Goal: Entertainment & Leisure: Consume media (video, audio)

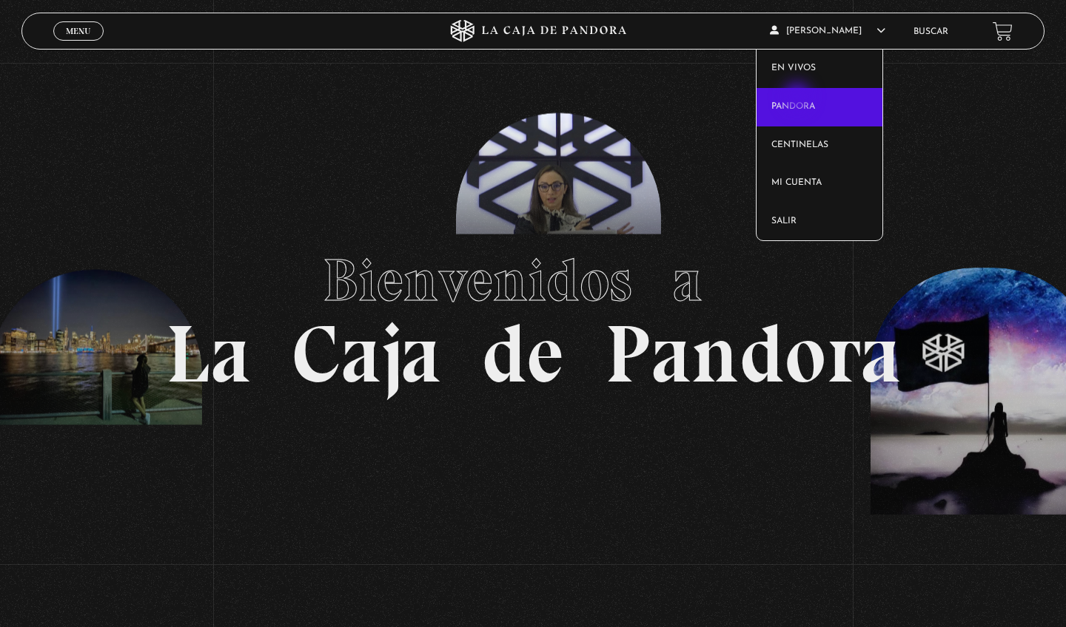
click at [798, 98] on link "Pandora" at bounding box center [819, 107] width 127 height 38
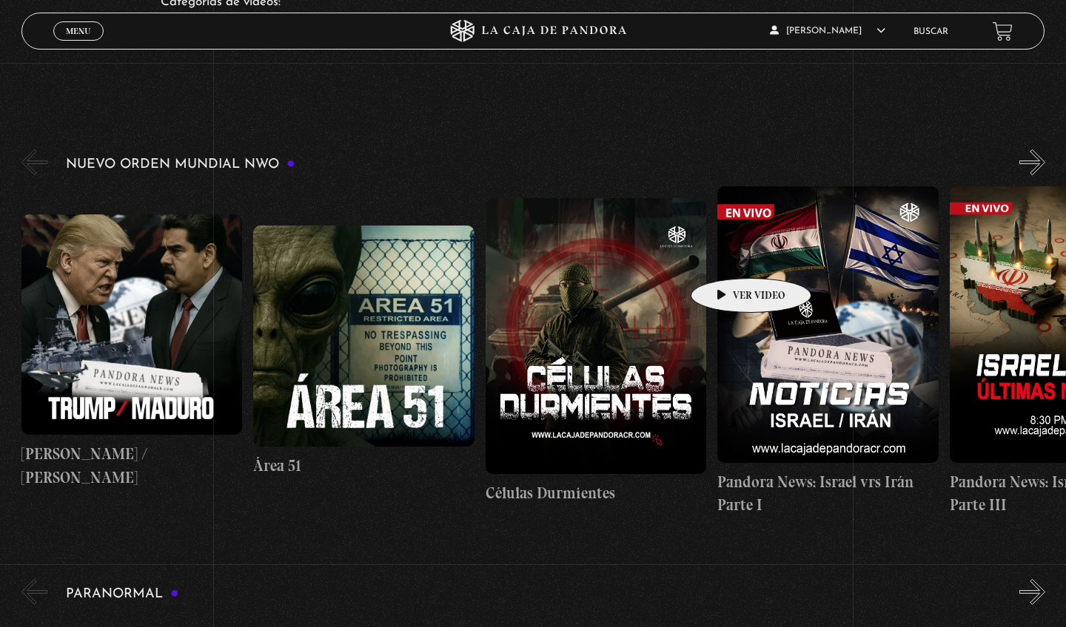
scroll to position [0, 1]
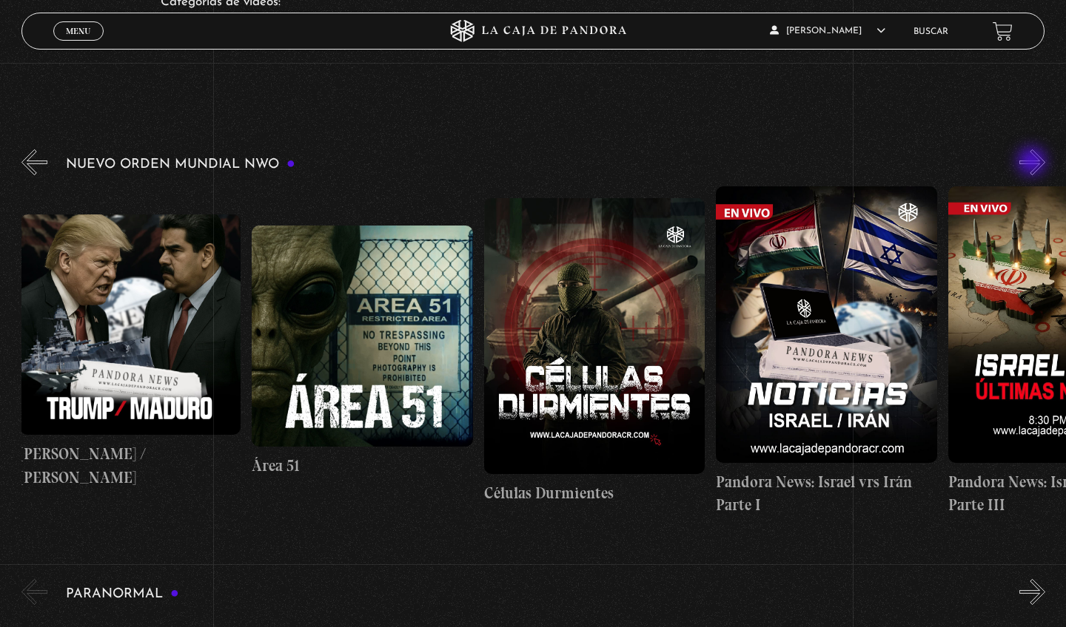
click at [1033, 163] on button "»" at bounding box center [1032, 162] width 26 height 26
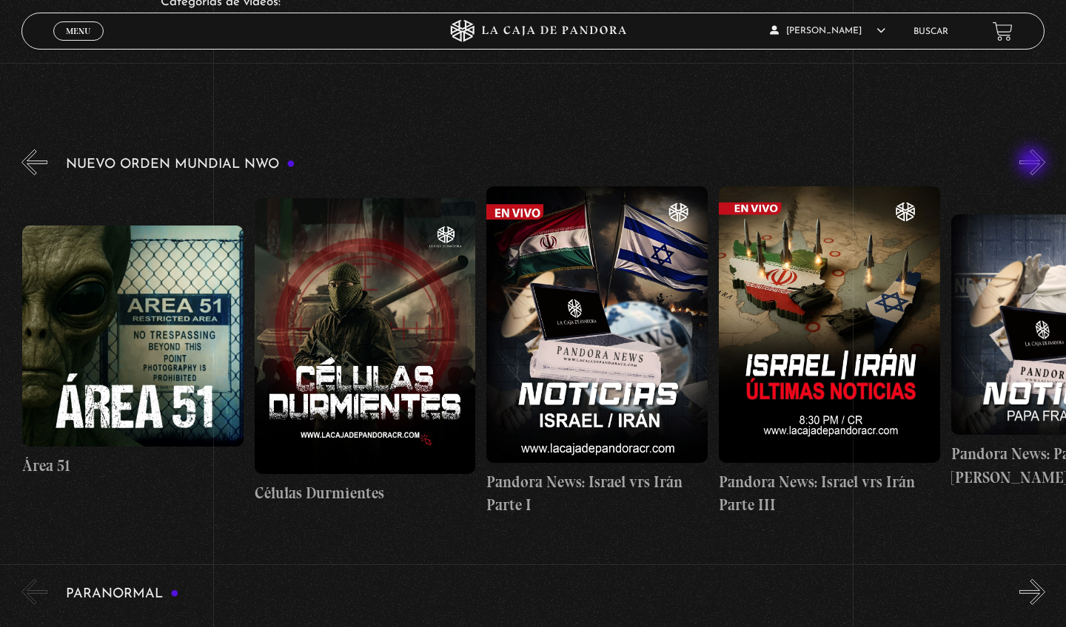
scroll to position [0, 232]
click at [1033, 163] on button "»" at bounding box center [1032, 162] width 26 height 26
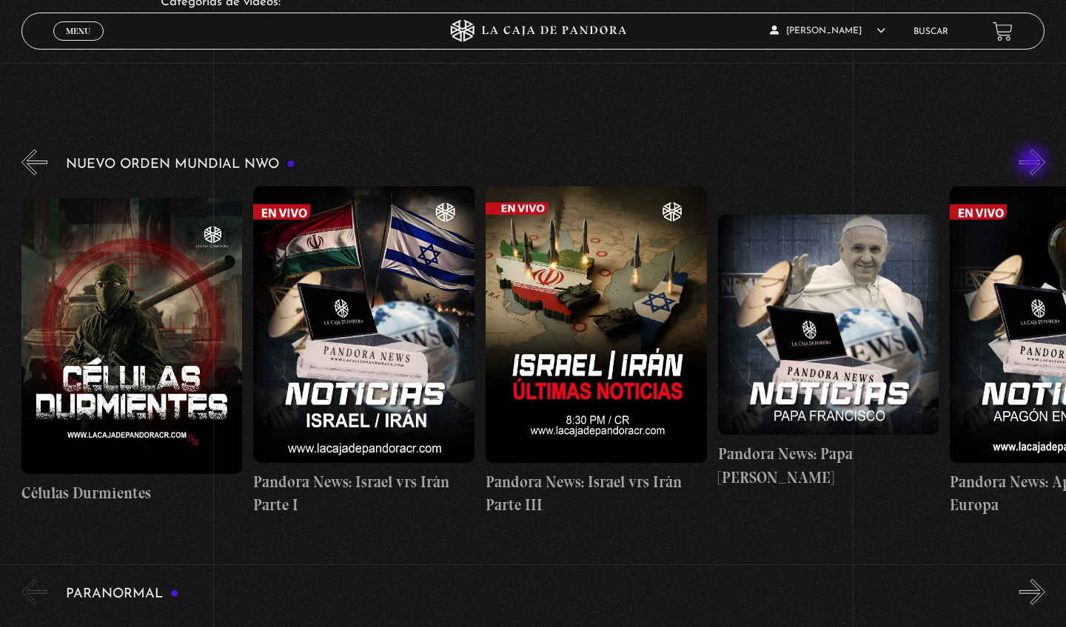
click at [1033, 163] on button "»" at bounding box center [1032, 162] width 26 height 26
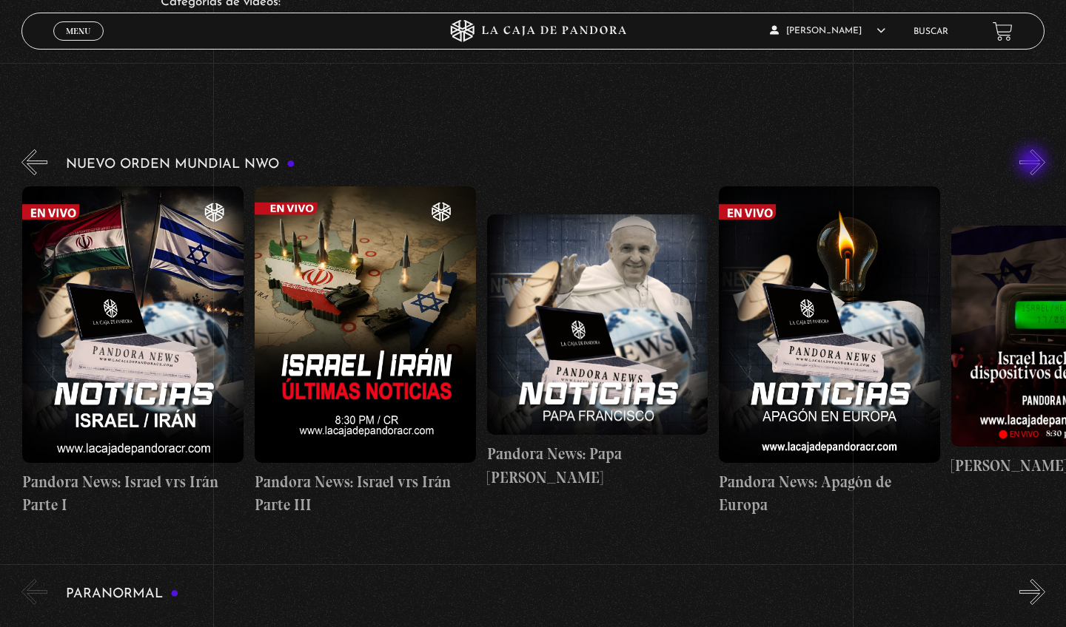
scroll to position [0, 696]
click at [1033, 163] on button "»" at bounding box center [1032, 162] width 26 height 26
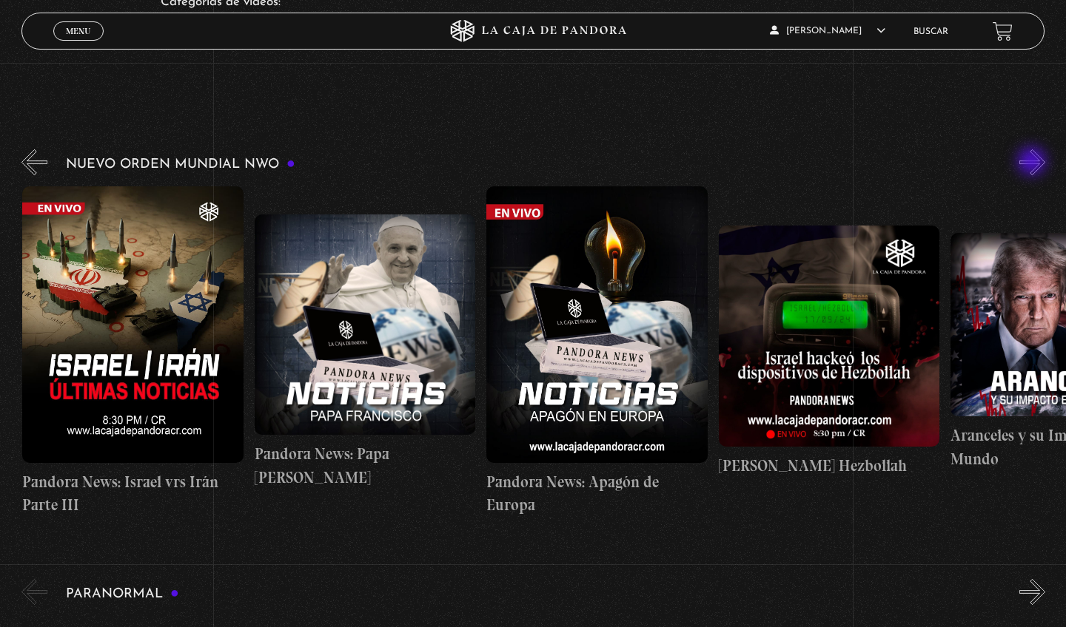
scroll to position [0, 928]
click at [43, 166] on button "«" at bounding box center [34, 162] width 26 height 26
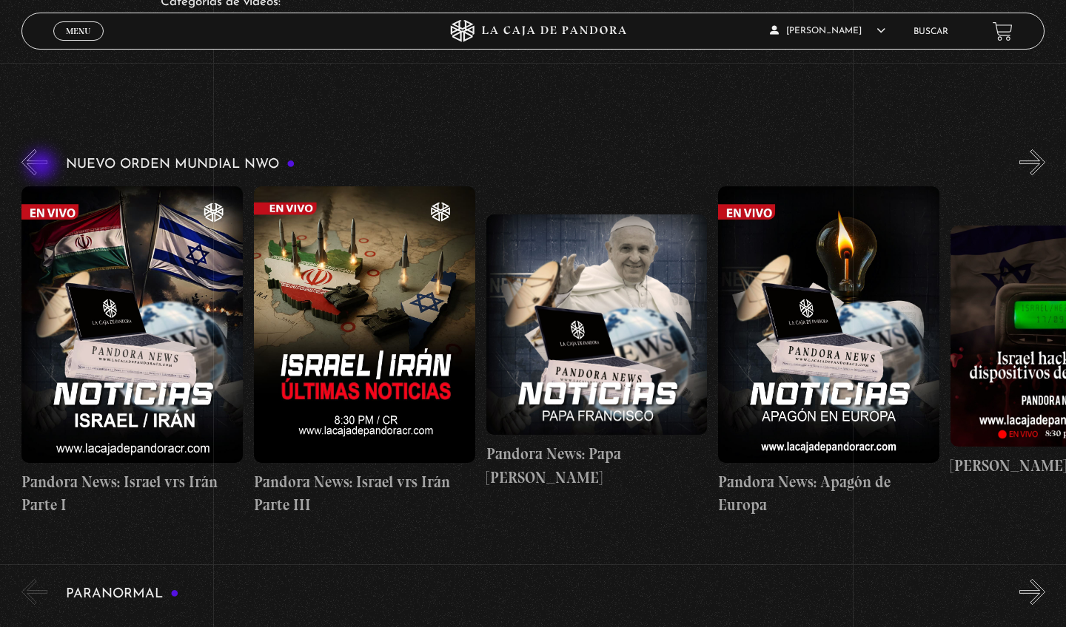
click at [43, 166] on button "«" at bounding box center [34, 162] width 26 height 26
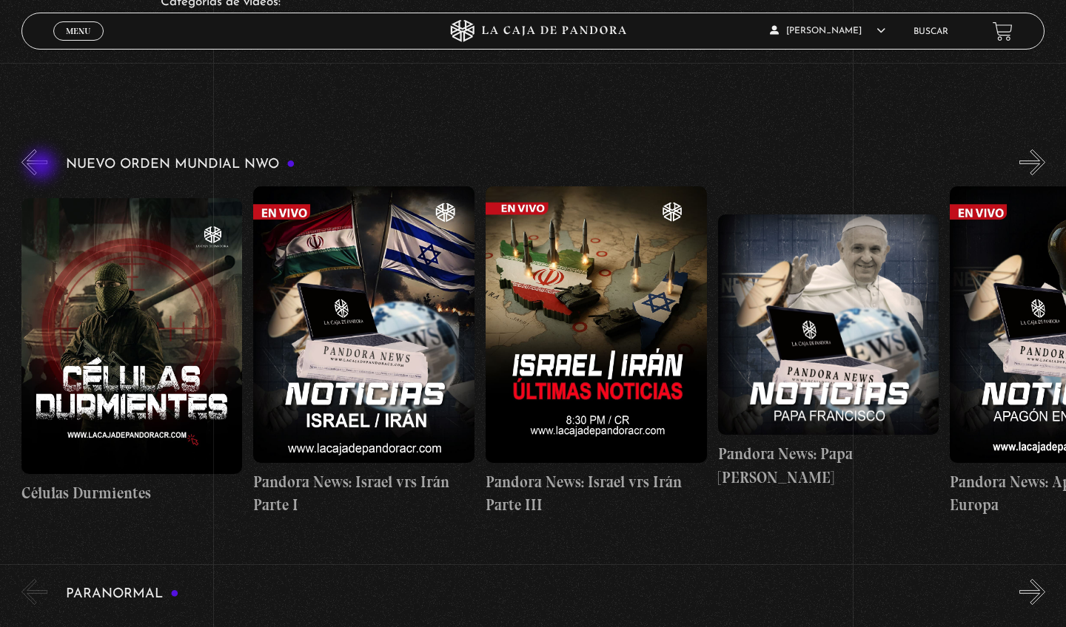
click at [43, 166] on button "«" at bounding box center [34, 162] width 26 height 26
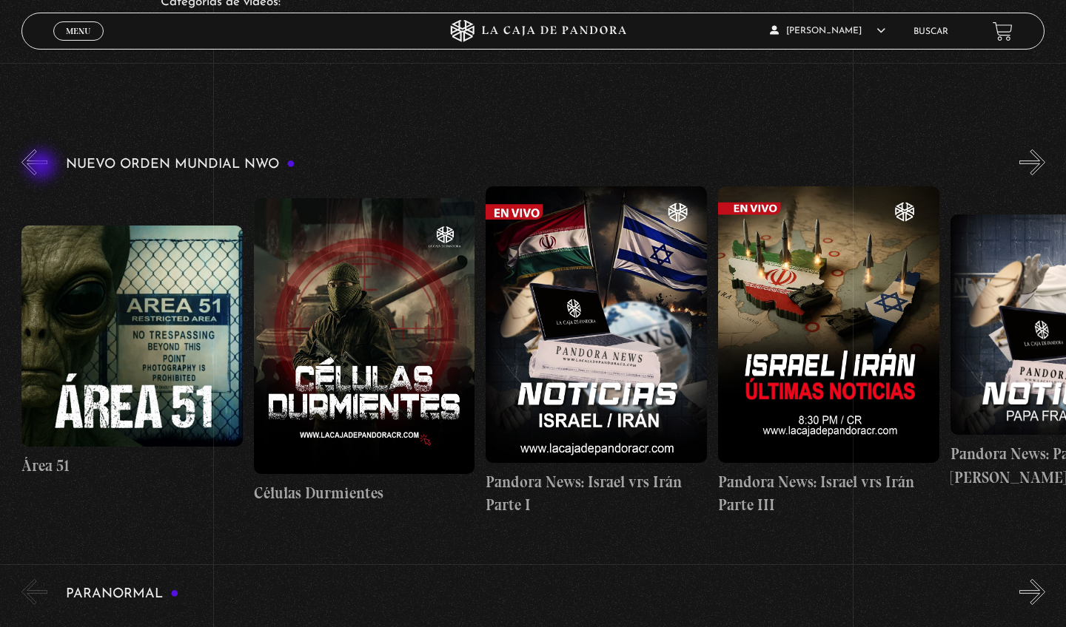
click at [43, 166] on button "«" at bounding box center [34, 162] width 26 height 26
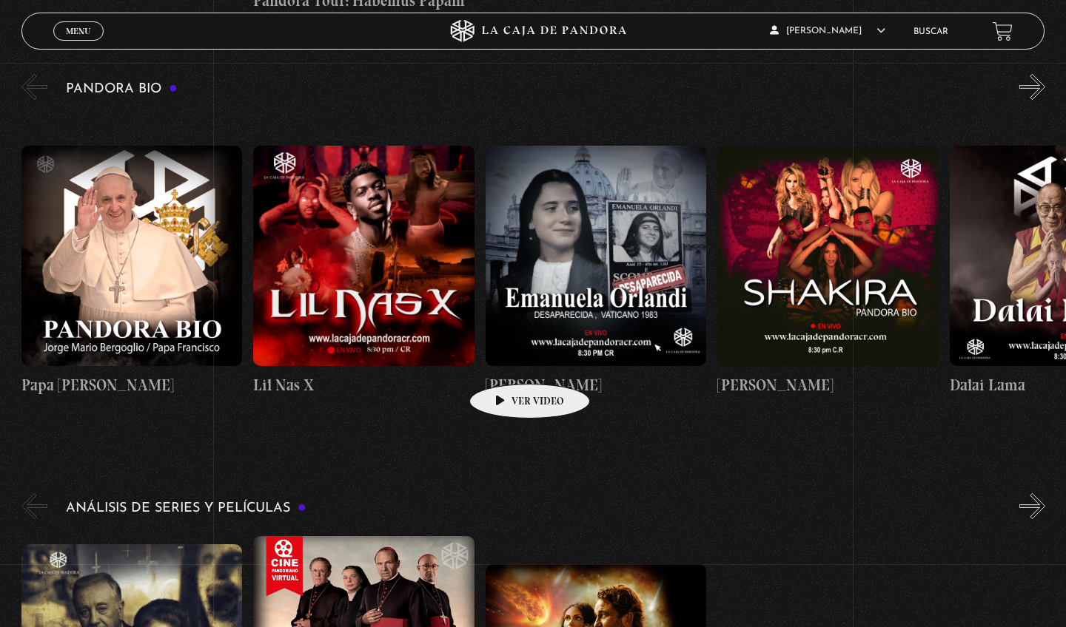
scroll to position [1501, 0]
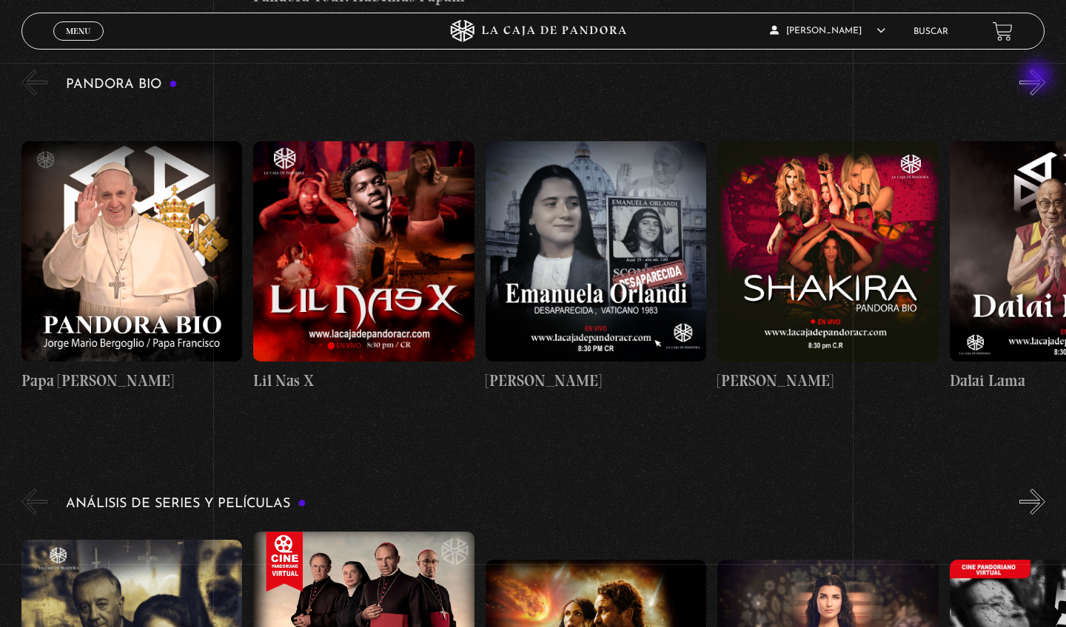
click at [1038, 78] on button "»" at bounding box center [1032, 83] width 26 height 26
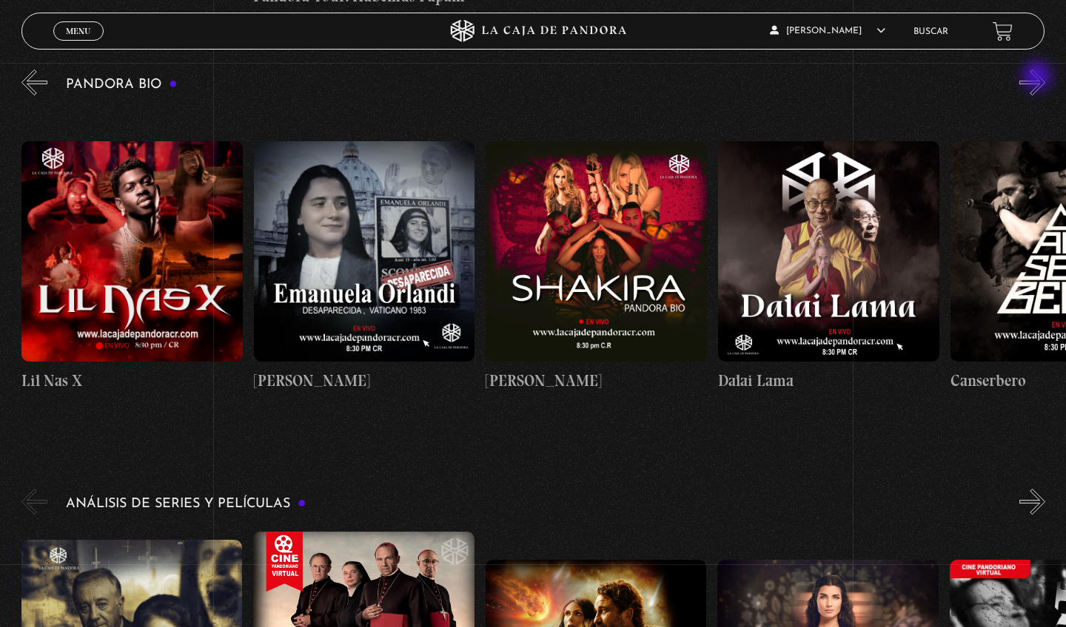
click at [1038, 78] on button "»" at bounding box center [1032, 83] width 26 height 26
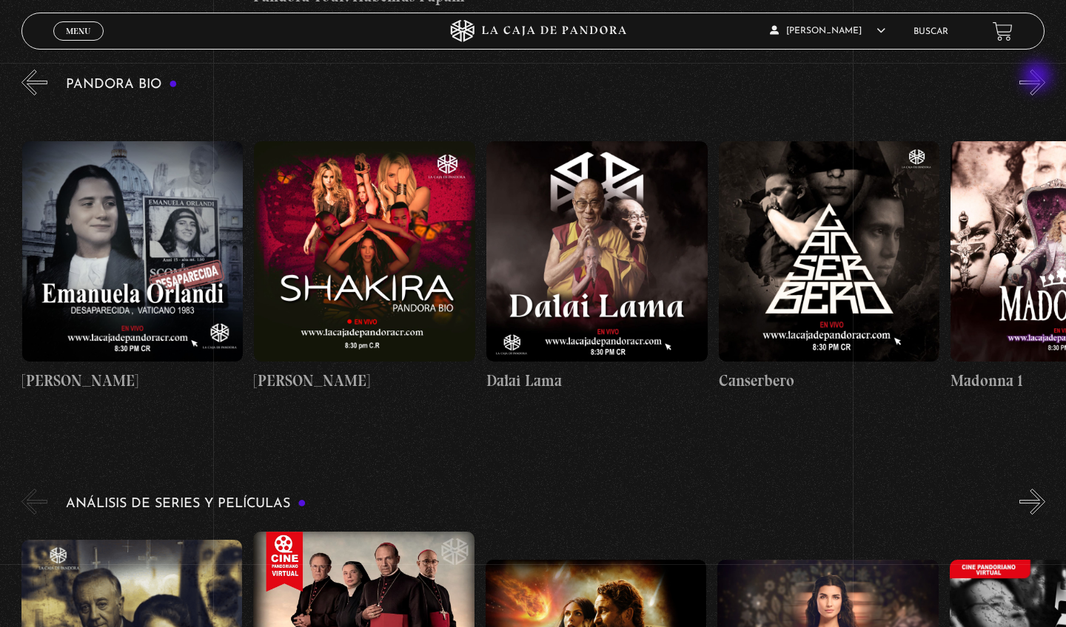
scroll to position [0, 464]
click at [1038, 78] on button "»" at bounding box center [1032, 83] width 26 height 26
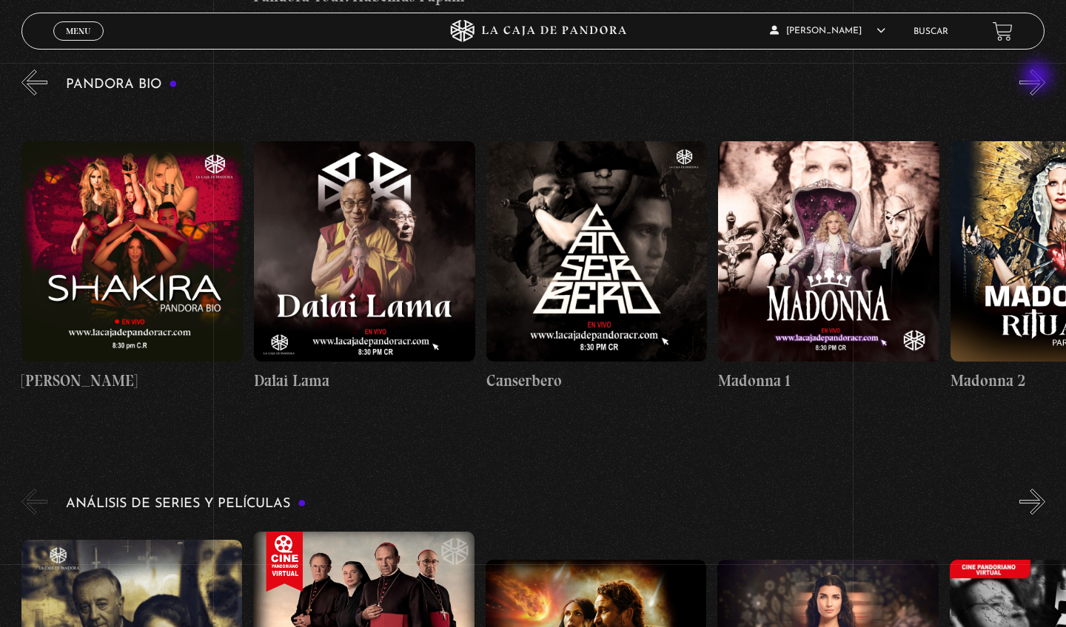
click at [1038, 78] on button "»" at bounding box center [1032, 83] width 26 height 26
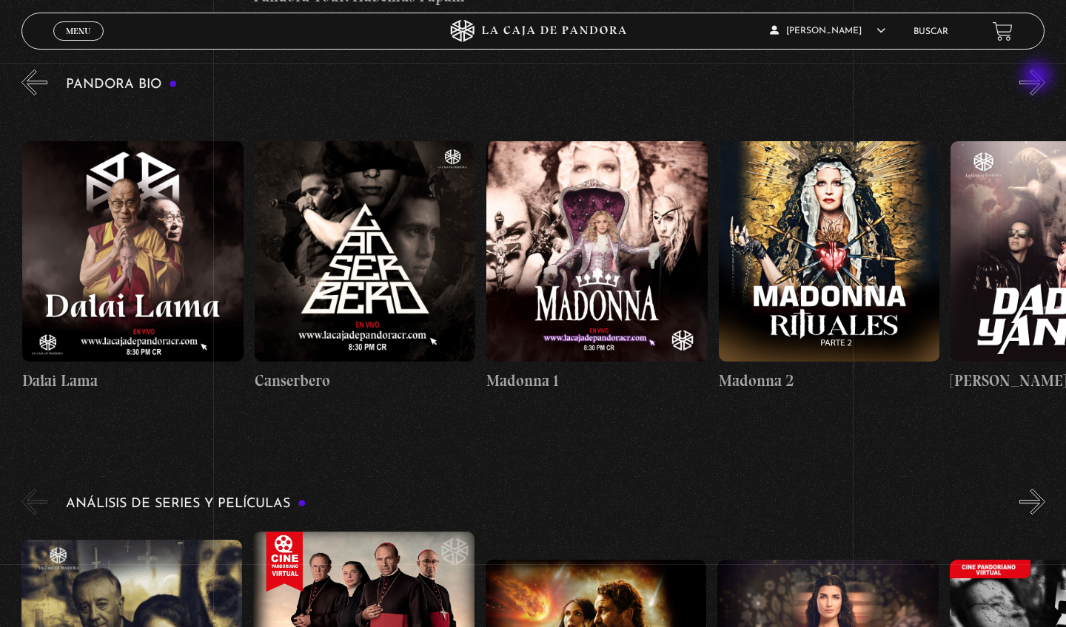
click at [1038, 78] on button "»" at bounding box center [1032, 83] width 26 height 26
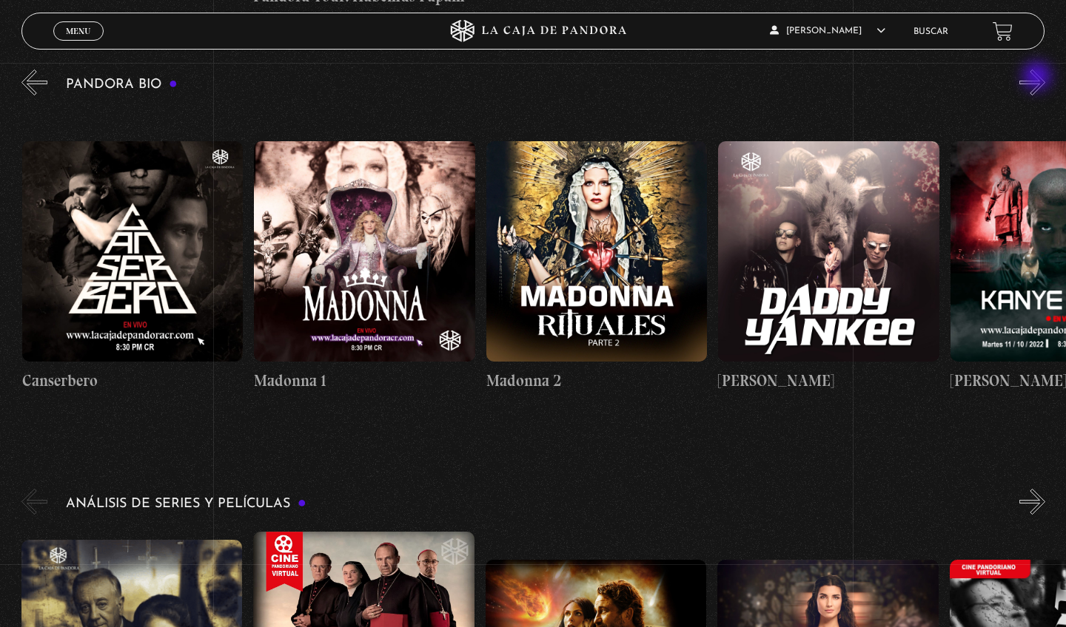
click at [1038, 78] on button "»" at bounding box center [1032, 83] width 26 height 26
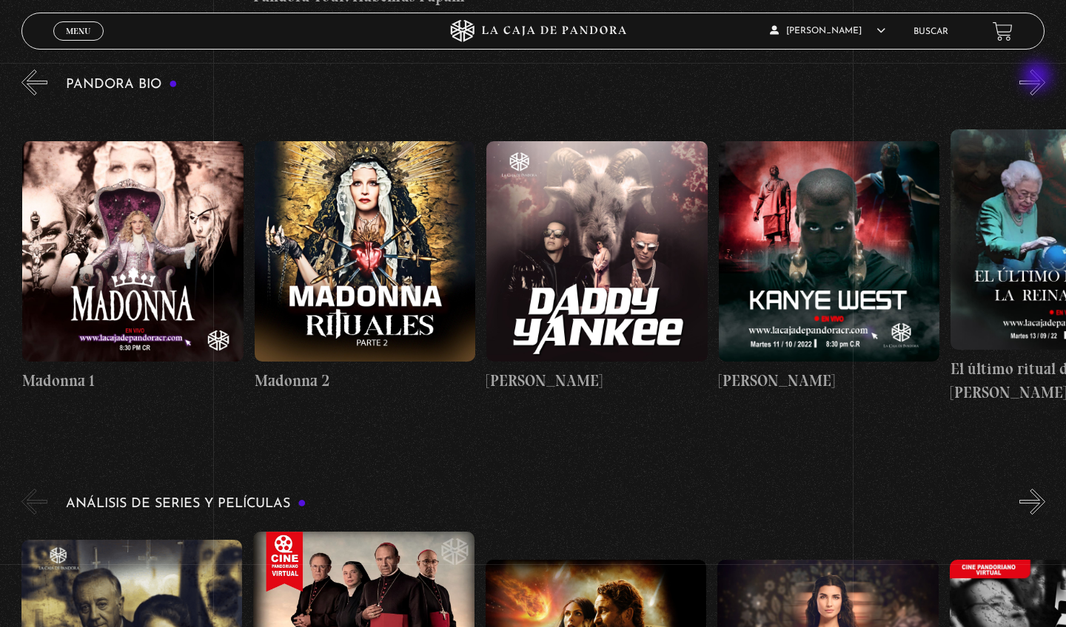
click at [1038, 78] on button "»" at bounding box center [1032, 83] width 26 height 26
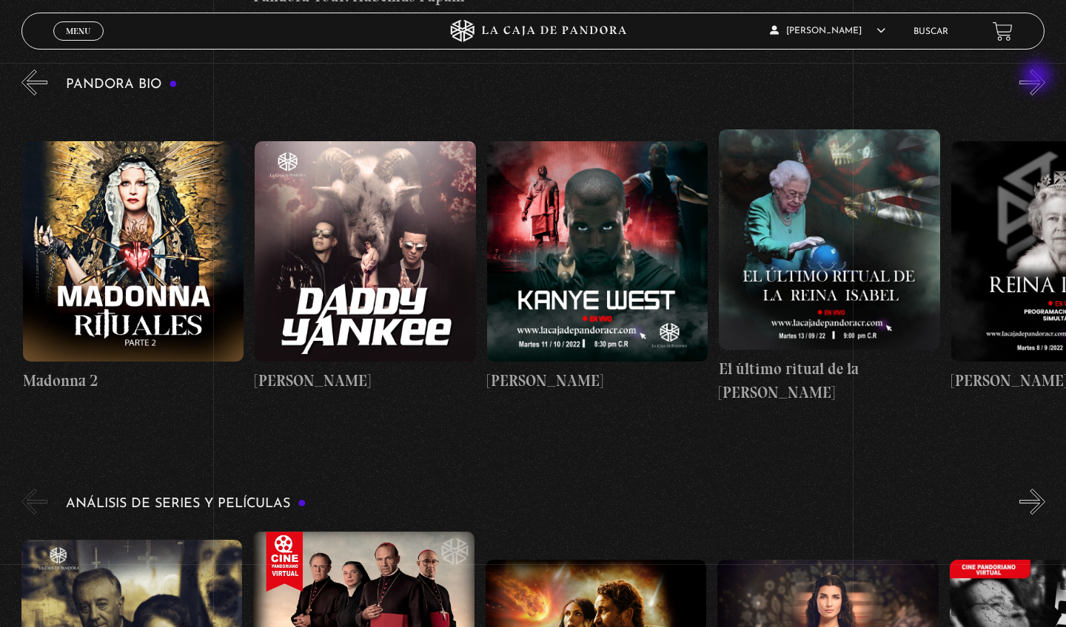
scroll to position [0, 1623]
click at [343, 266] on figure at bounding box center [364, 251] width 221 height 221
